Goal: Book appointment/travel/reservation

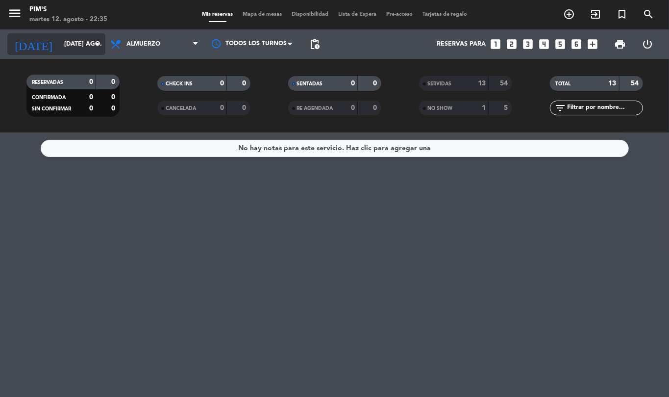
click at [59, 41] on input "[DATE] ago." at bounding box center [100, 44] width 83 height 17
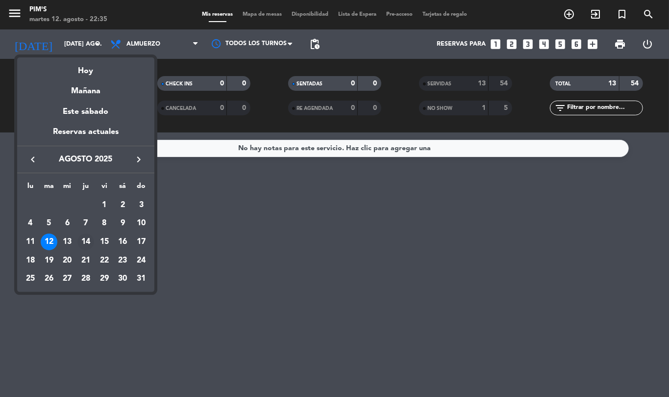
click at [86, 239] on div "14" at bounding box center [85, 241] width 17 height 17
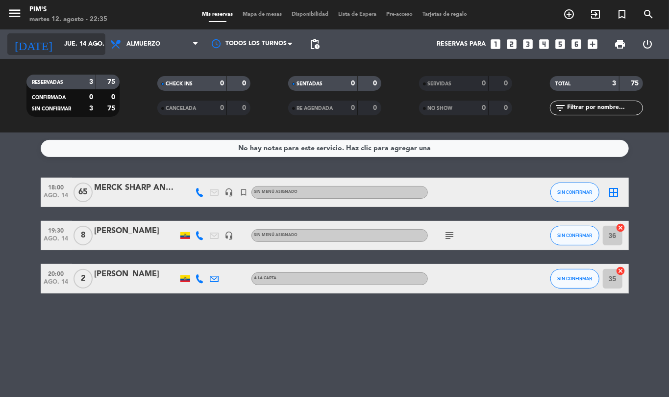
click at [59, 42] on input "jue. 14 ago." at bounding box center [100, 44] width 83 height 17
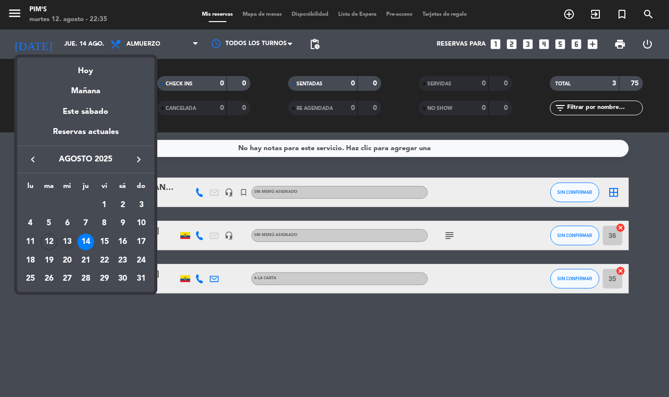
click at [69, 241] on div "13" at bounding box center [67, 241] width 17 height 17
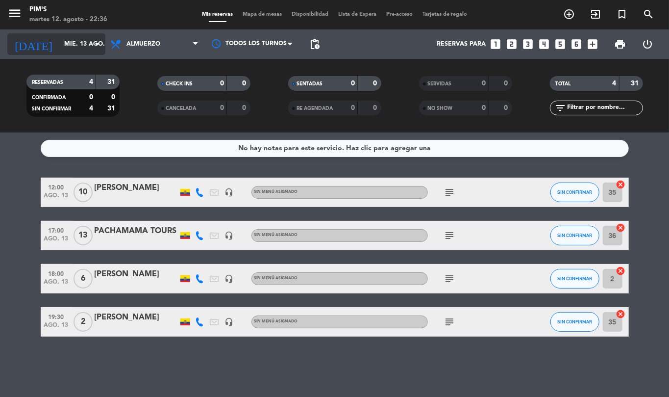
click at [59, 41] on input "mié. 13 ago." at bounding box center [100, 44] width 83 height 17
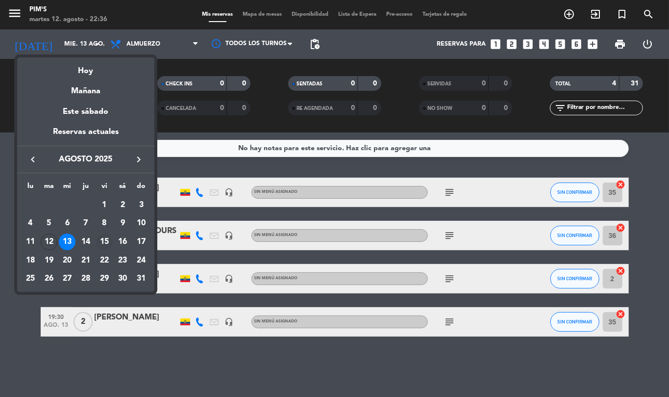
click at [104, 240] on div "15" at bounding box center [104, 241] width 17 height 17
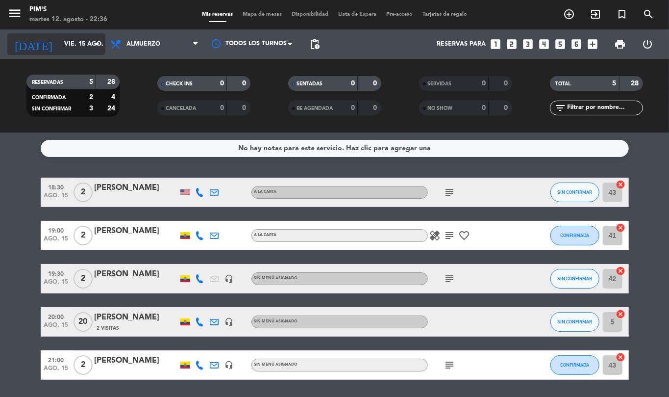
click at [65, 41] on input "vie. 15 ago." at bounding box center [100, 44] width 83 height 17
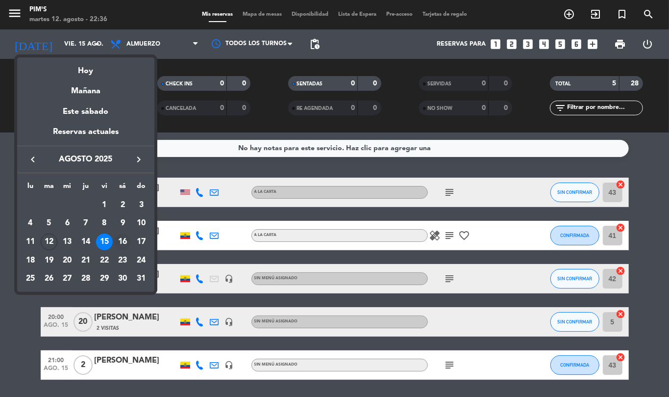
click at [124, 244] on div "16" at bounding box center [122, 241] width 17 height 17
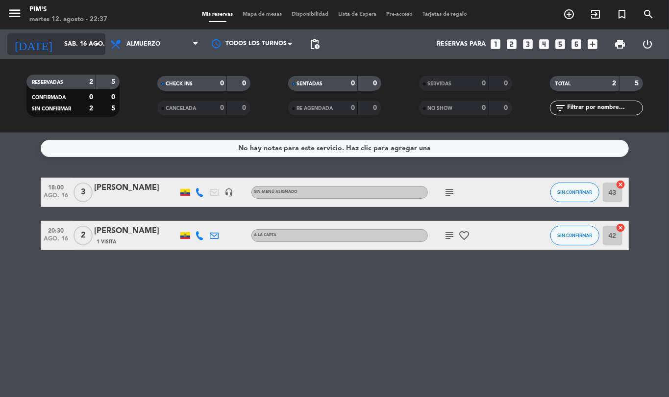
click at [73, 42] on input "sáb. 16 ago." at bounding box center [100, 44] width 83 height 17
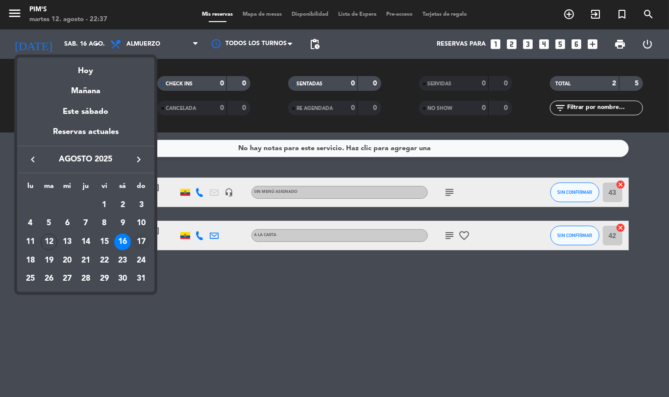
click at [139, 240] on div "17" at bounding box center [141, 241] width 17 height 17
type input "dom. 17 ago."
